Goal: Transaction & Acquisition: Subscribe to service/newsletter

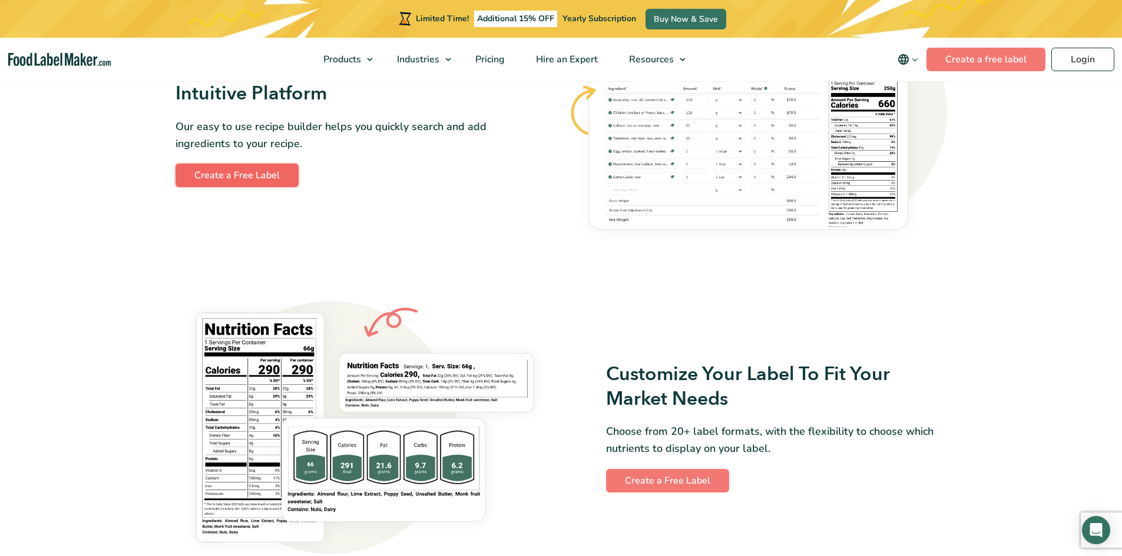
click at [257, 173] on link "Create a Free Label" at bounding box center [236, 176] width 123 height 24
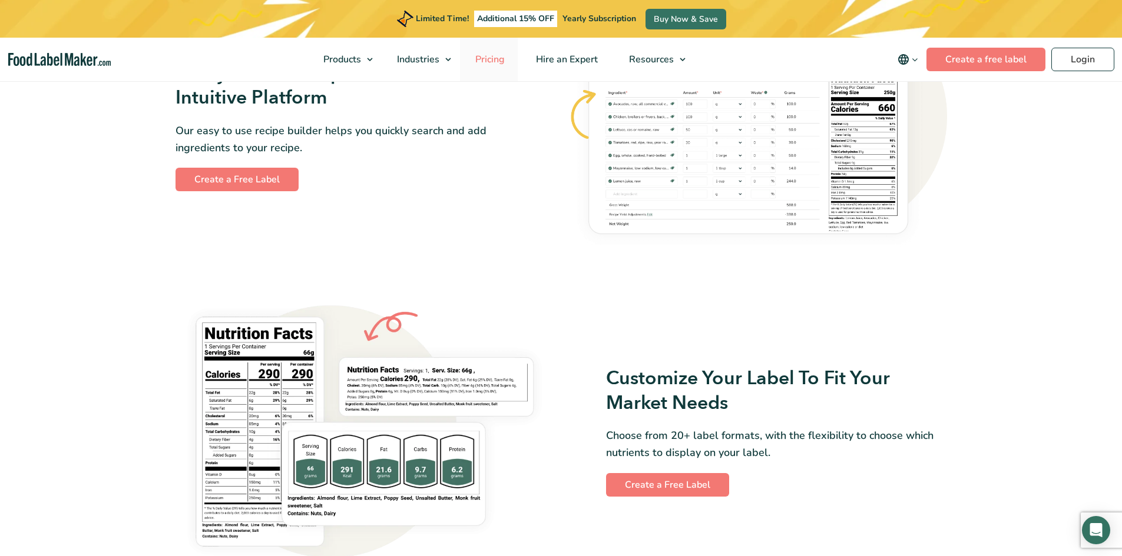
click at [493, 57] on span "Pricing" at bounding box center [489, 59] width 34 height 13
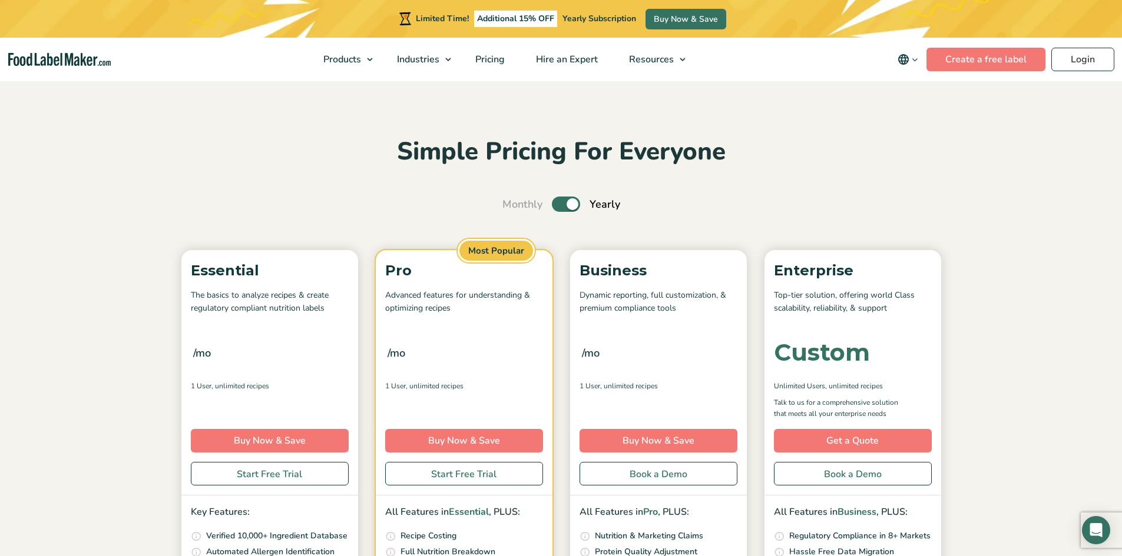
scroll to position [59, 0]
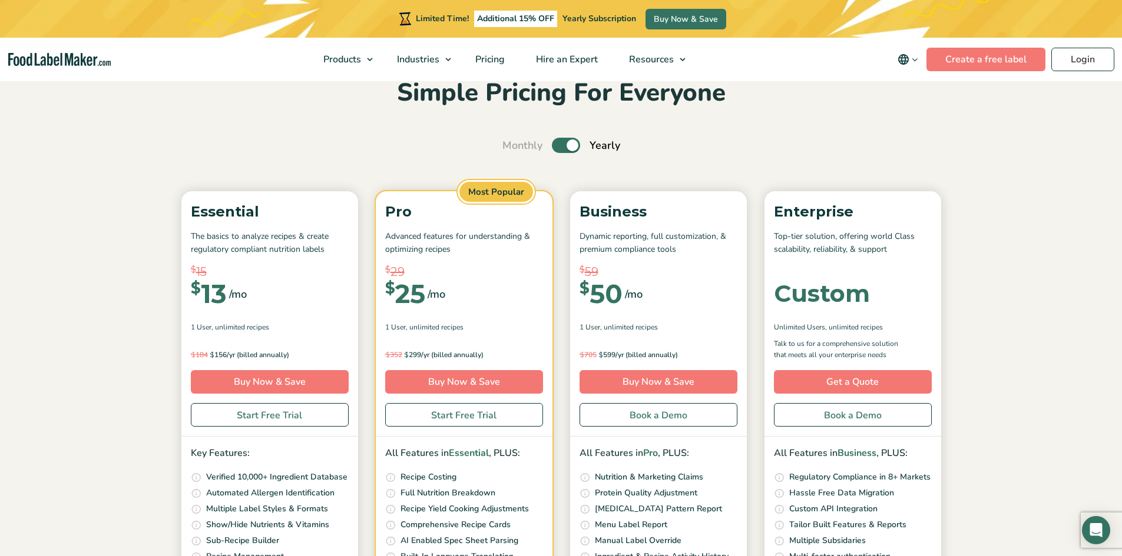
click at [560, 145] on label "Toggle" at bounding box center [566, 145] width 28 height 15
click at [512, 145] on input "Toggle" at bounding box center [509, 146] width 8 height 8
checkbox input "false"
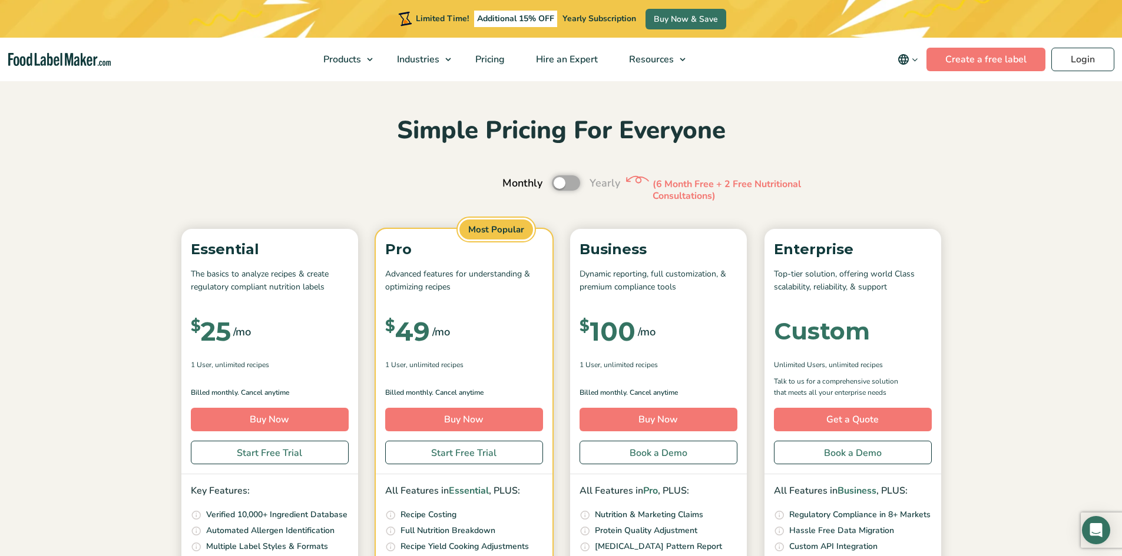
scroll to position [0, 0]
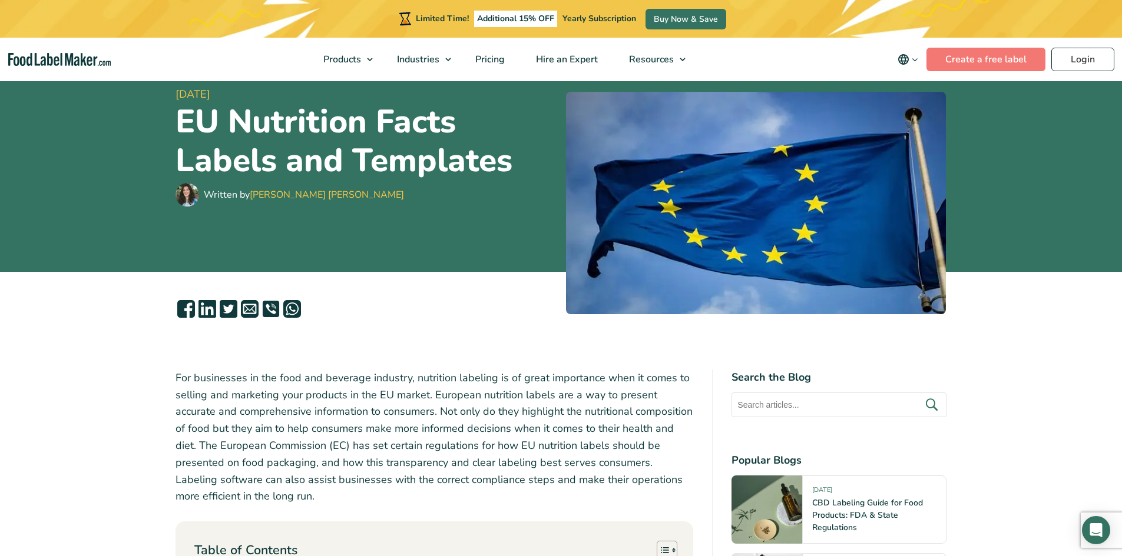
scroll to position [10, 0]
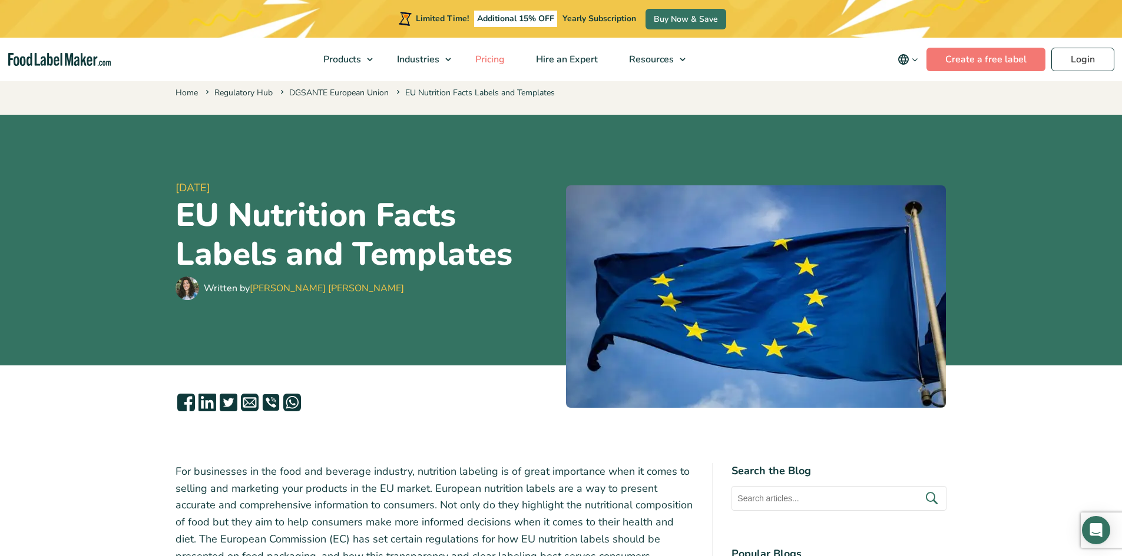
click at [486, 54] on span "Pricing" at bounding box center [489, 59] width 34 height 13
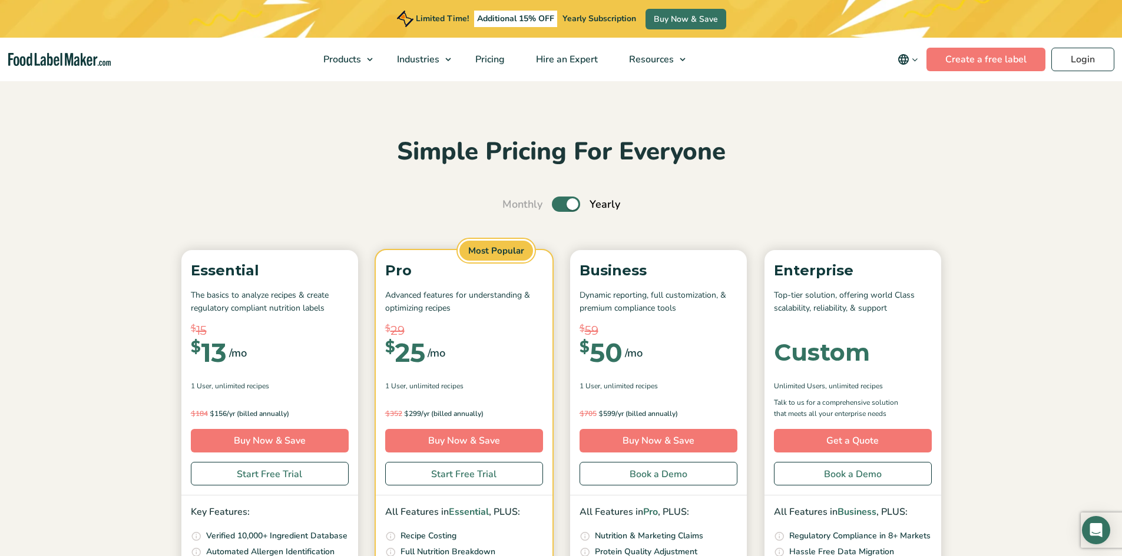
click at [557, 204] on label "Toggle" at bounding box center [566, 204] width 28 height 15
click at [512, 204] on input "Toggle" at bounding box center [509, 205] width 8 height 8
checkbox input "false"
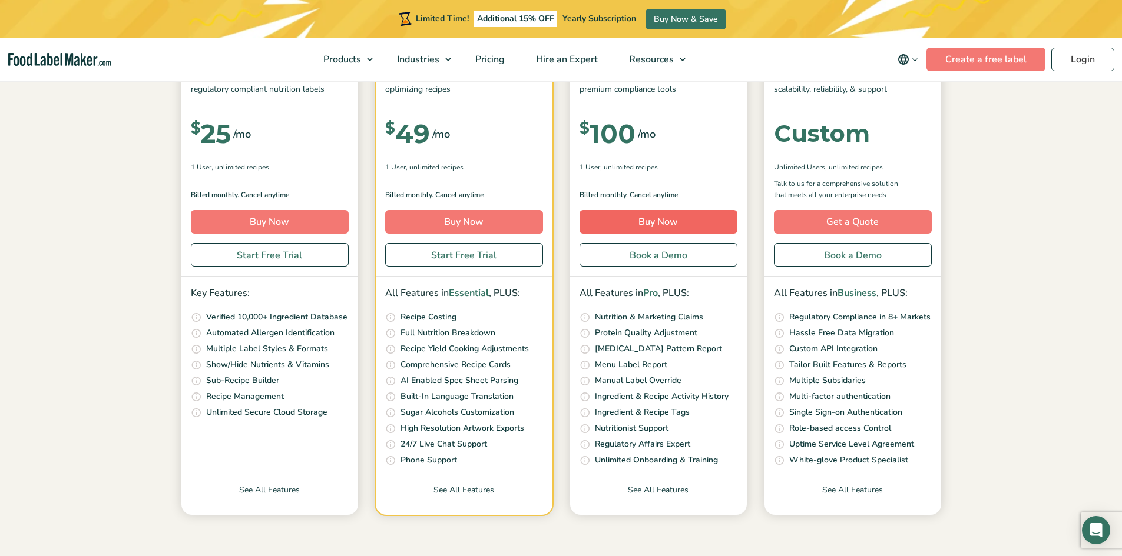
scroll to position [235, 0]
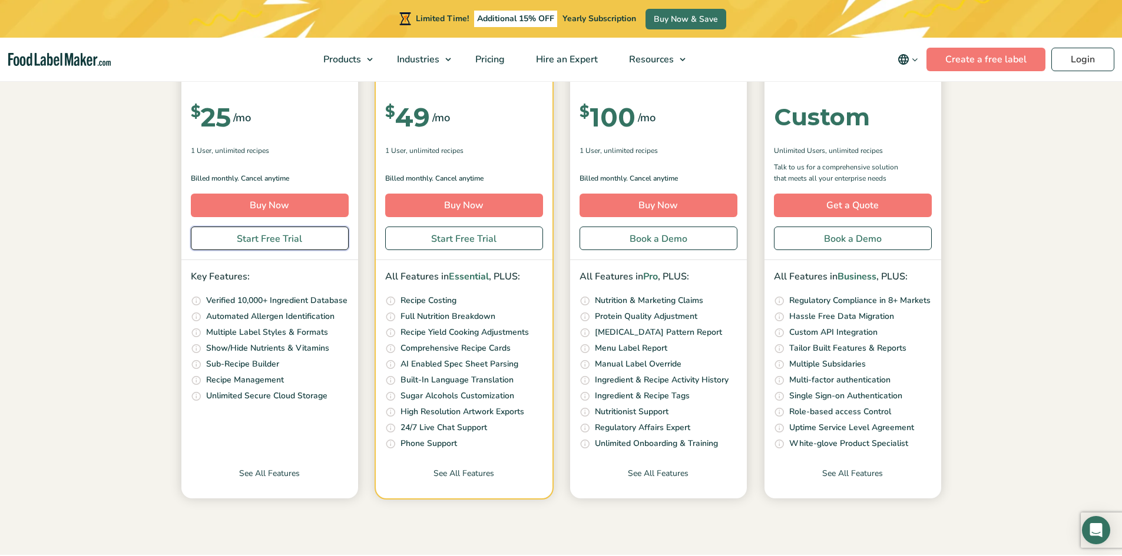
click at [256, 234] on link "Start Free Trial" at bounding box center [270, 239] width 158 height 24
